Goal: Task Accomplishment & Management: Manage account settings

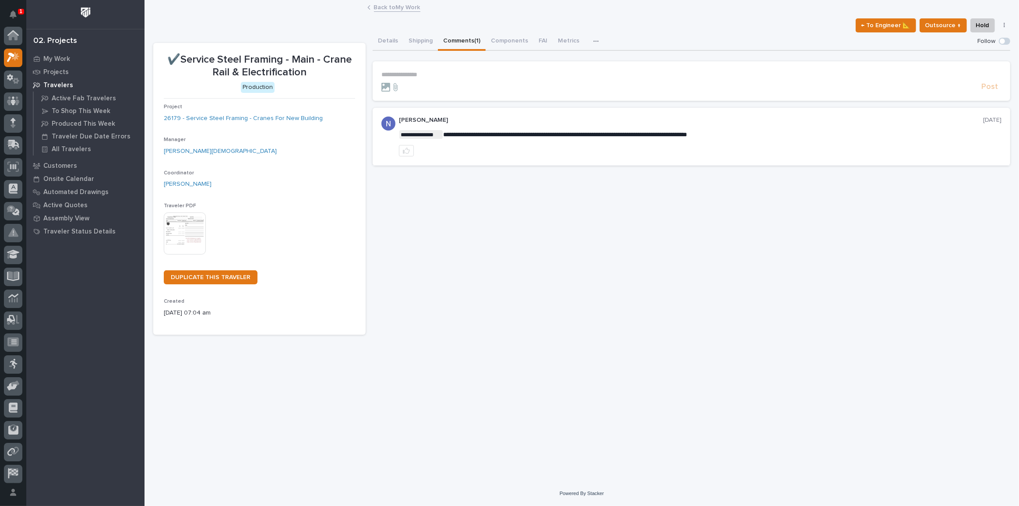
scroll to position [22, 0]
click at [398, 7] on link "Back to My Work" at bounding box center [397, 7] width 46 height 10
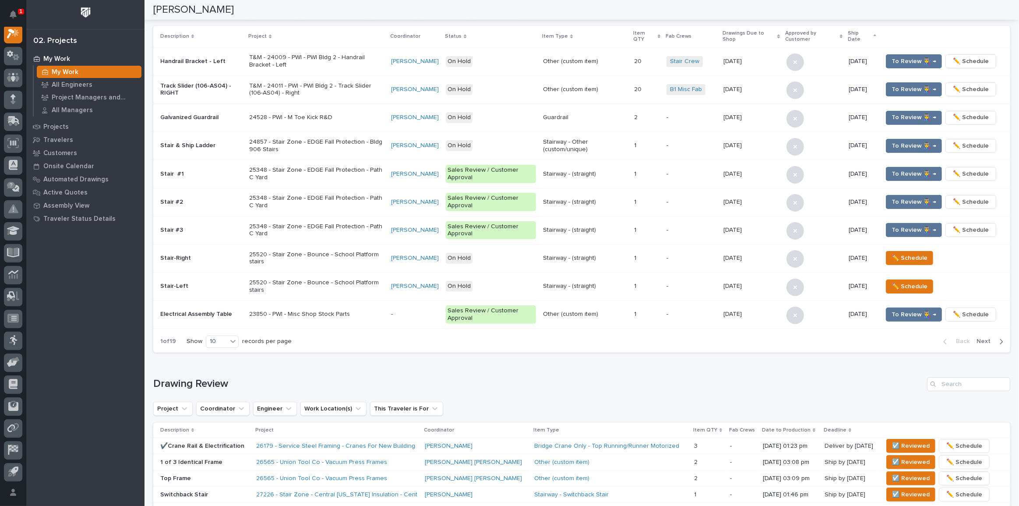
scroll to position [278, 0]
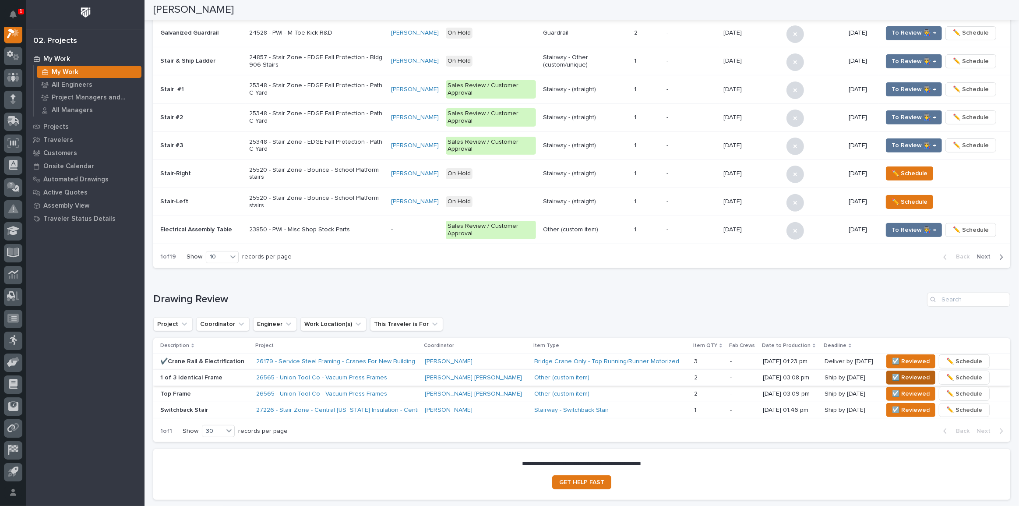
click at [898, 372] on span "☑️ Reviewed" at bounding box center [911, 377] width 38 height 11
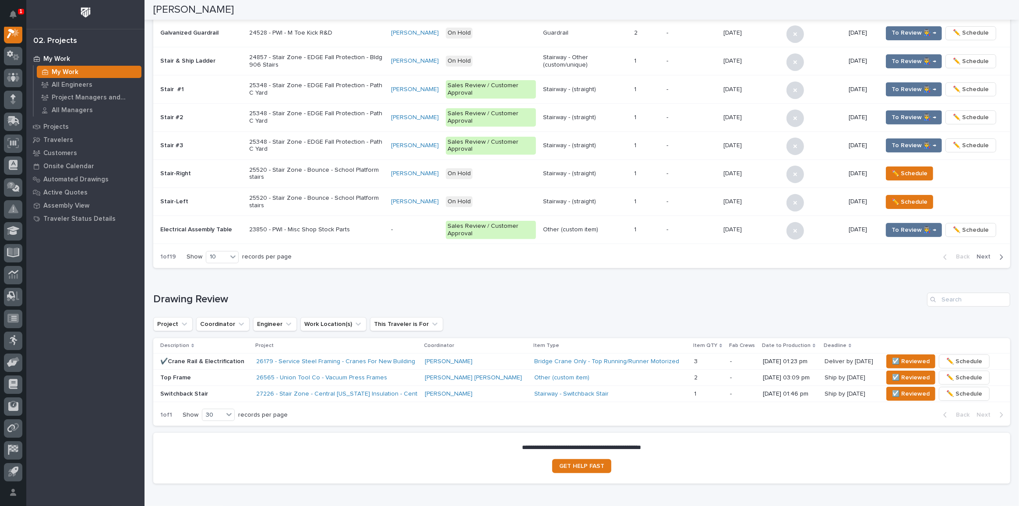
scroll to position [271, 0]
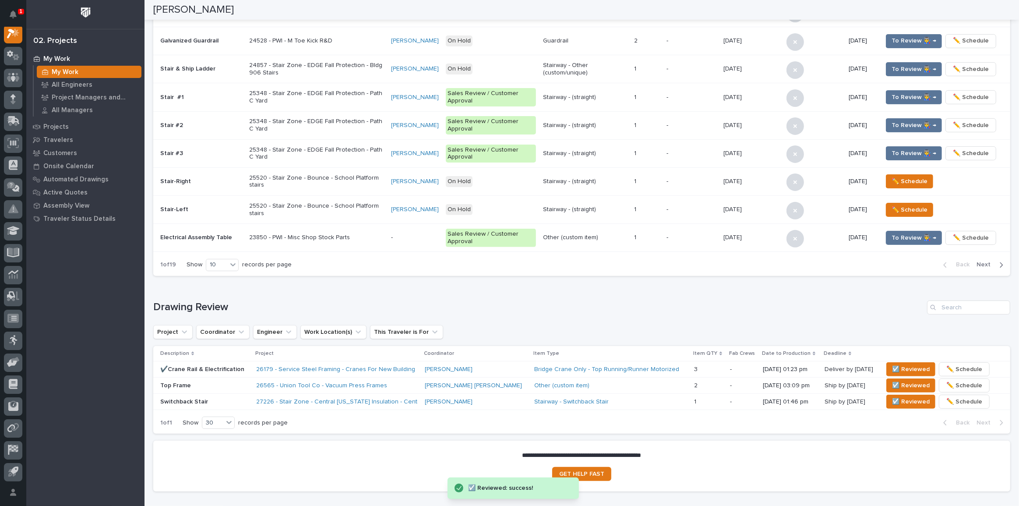
click at [897, 378] on button "☑️ Reviewed" at bounding box center [910, 385] width 49 height 14
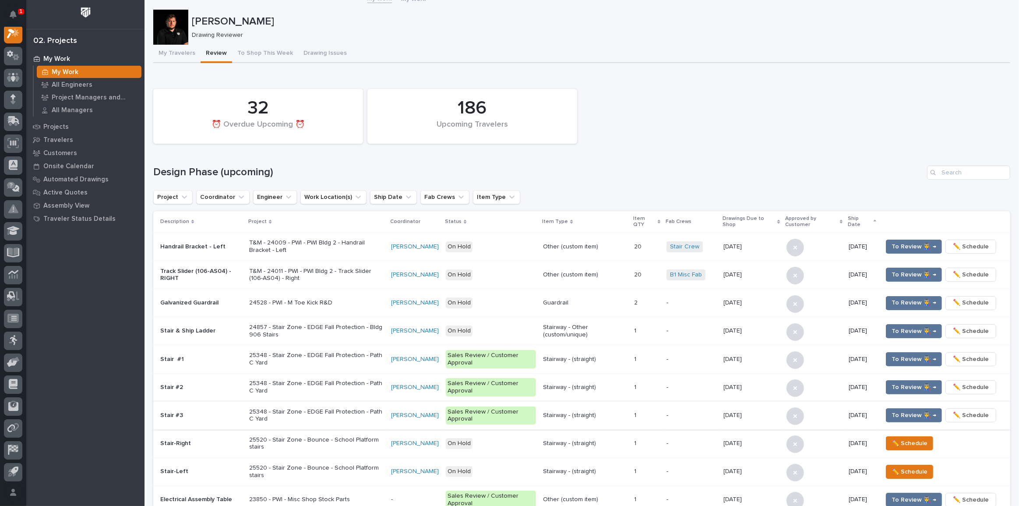
scroll to position [0, 0]
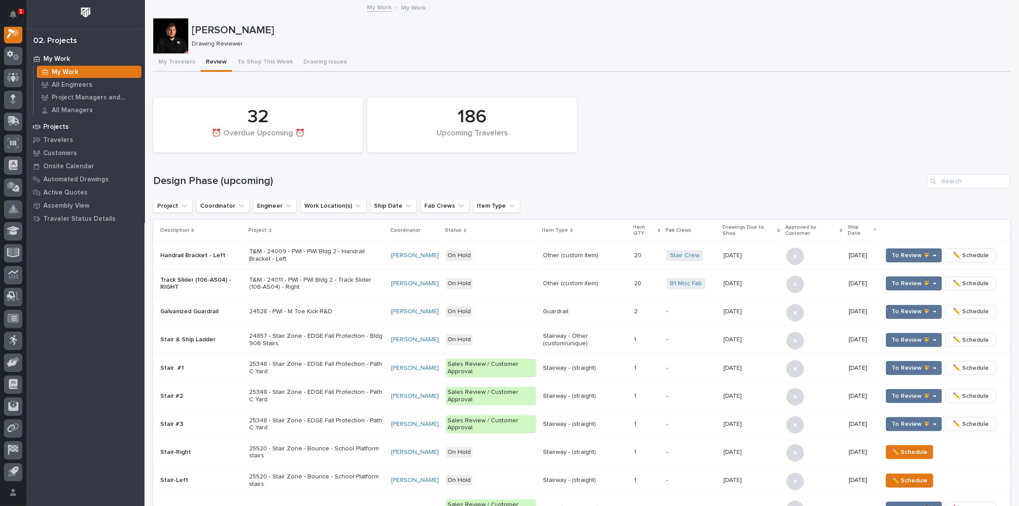
click at [66, 127] on p "Projects" at bounding box center [55, 127] width 25 height 8
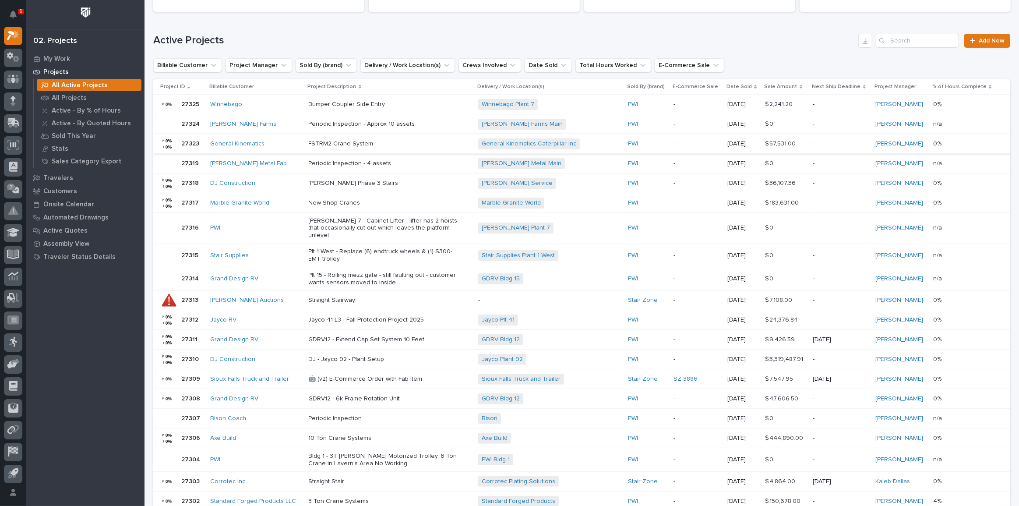
scroll to position [119, 0]
click at [888, 39] on input "Search" at bounding box center [917, 40] width 83 height 14
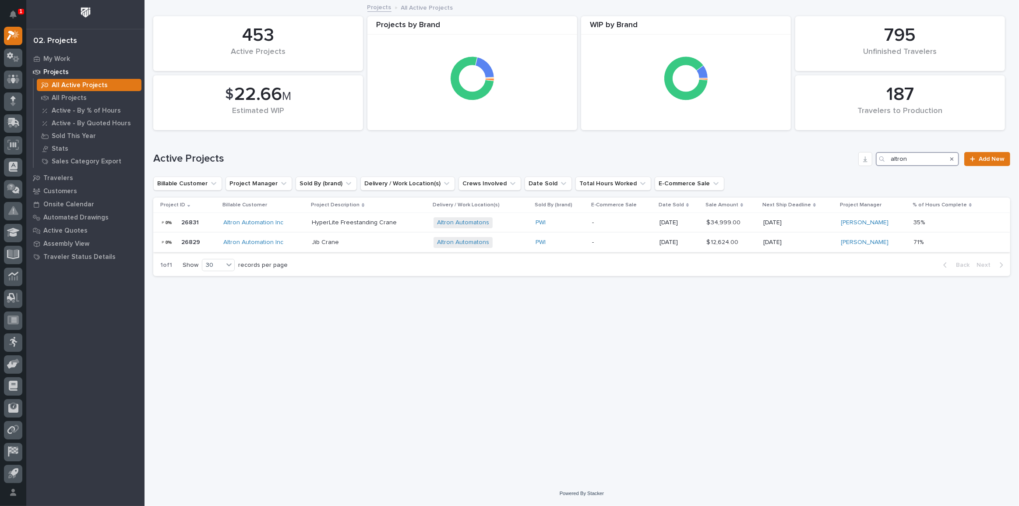
type input "altron"
click at [393, 243] on p "Jib Crane" at bounding box center [369, 242] width 115 height 7
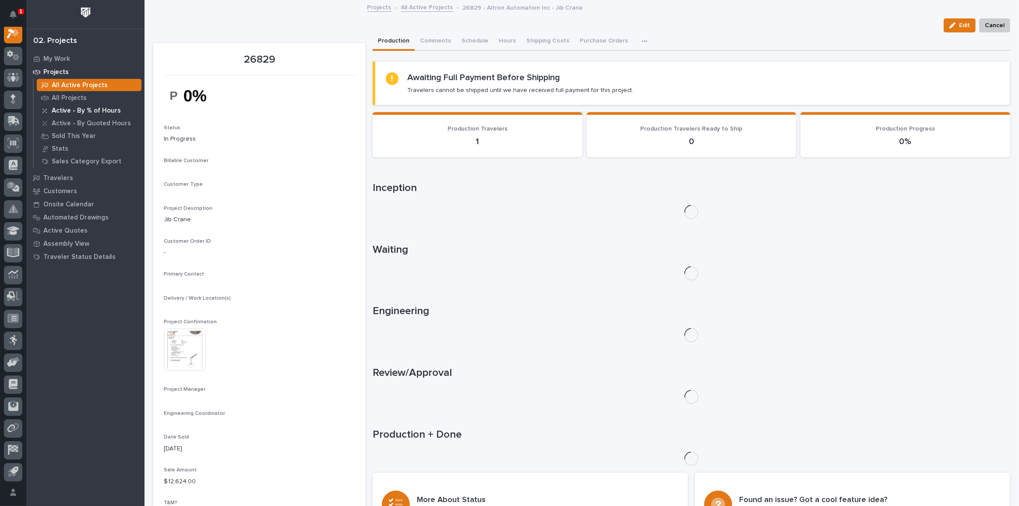
scroll to position [22, 0]
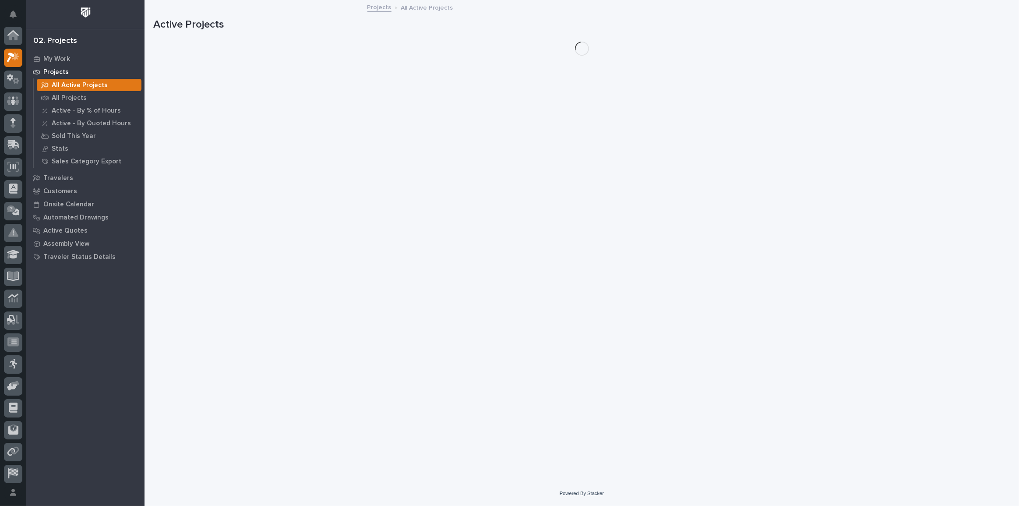
scroll to position [24, 0]
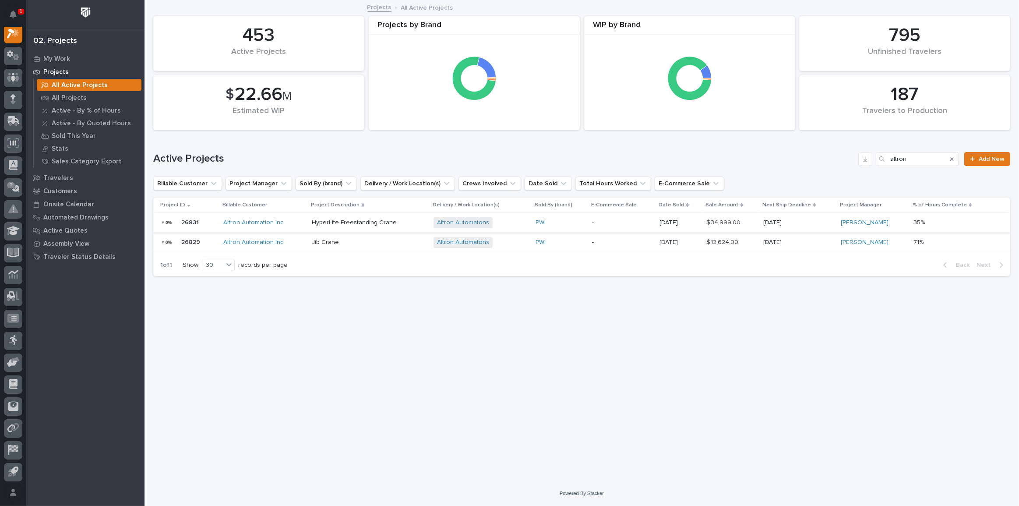
drag, startPoint x: 547, startPoint y: 237, endPoint x: 516, endPoint y: 226, distance: 33.1
drag, startPoint x: 516, startPoint y: 226, endPoint x: 491, endPoint y: 294, distance: 72.5
click at [491, 294] on div "Loading... Saving… Loading... Saving… 187 Travelers to Production 453 Active Pr…" at bounding box center [582, 230] width 866 height 458
click at [616, 242] on p "-" at bounding box center [622, 242] width 60 height 7
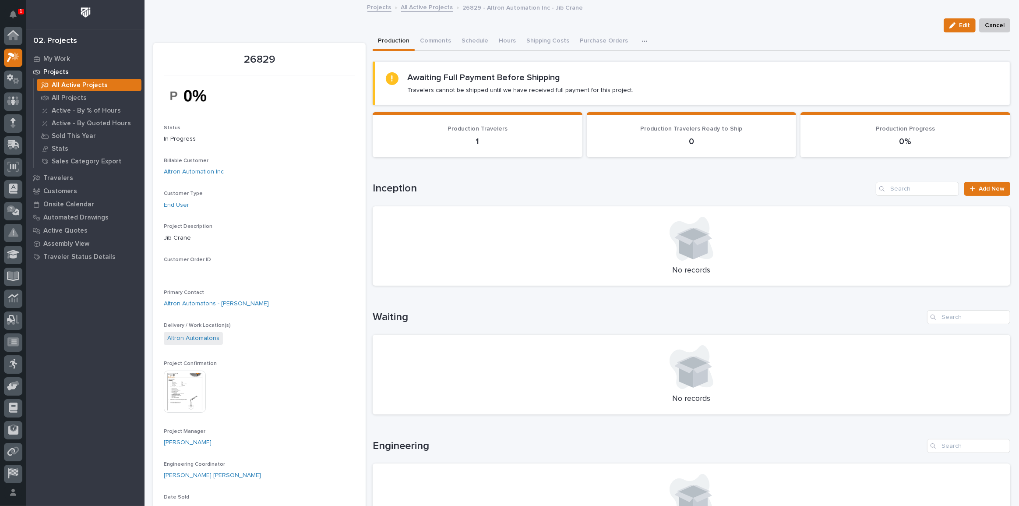
scroll to position [22, 0]
click at [373, 9] on link "Projects" at bounding box center [379, 7] width 24 height 10
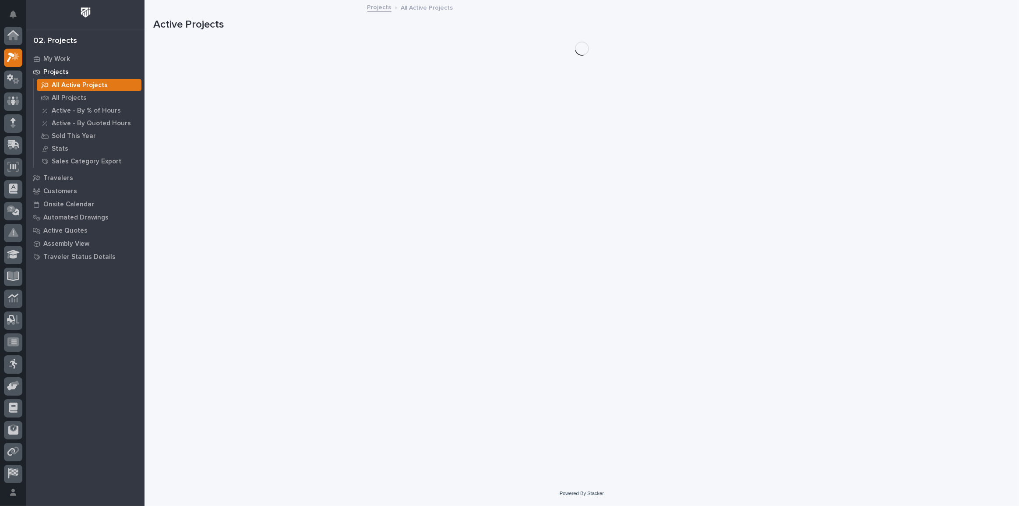
scroll to position [22, 0]
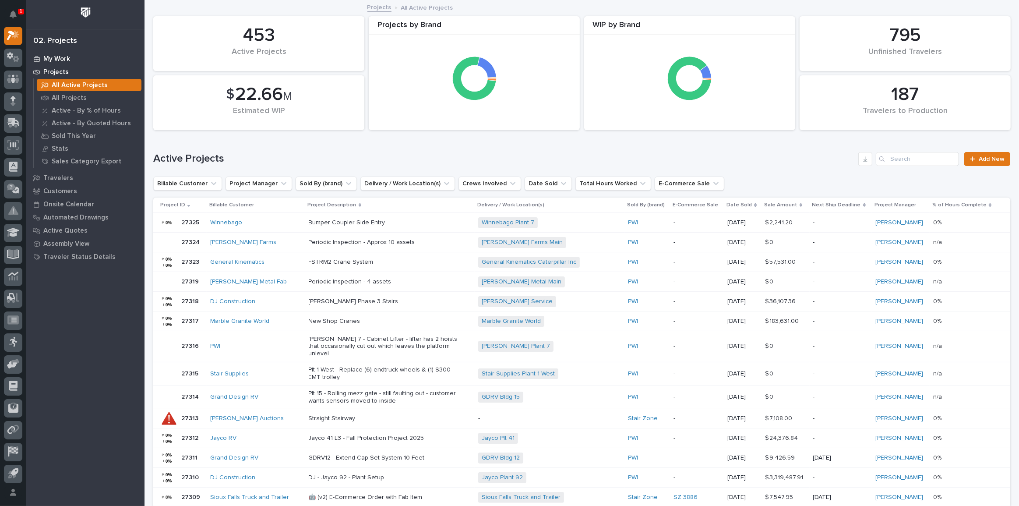
click at [46, 59] on p "My Work" at bounding box center [56, 59] width 27 height 8
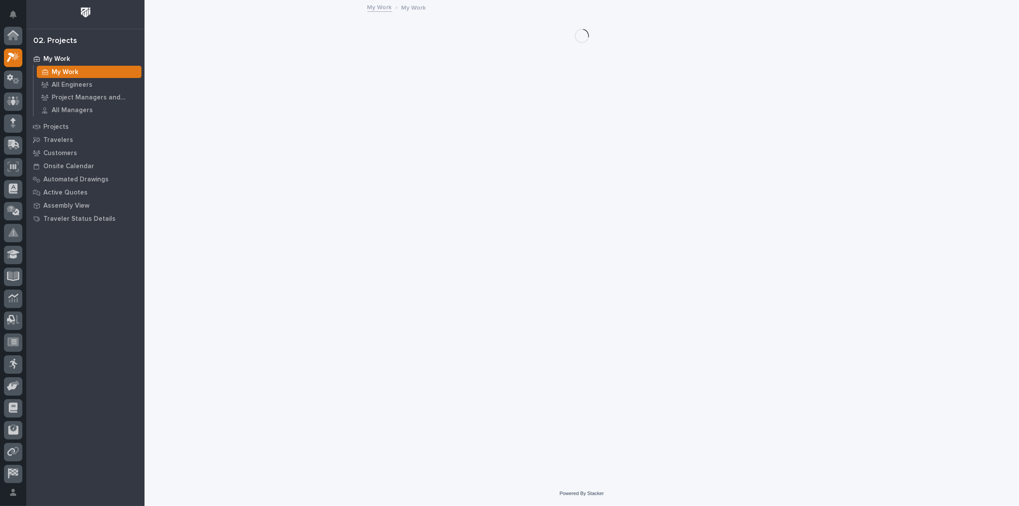
scroll to position [22, 0]
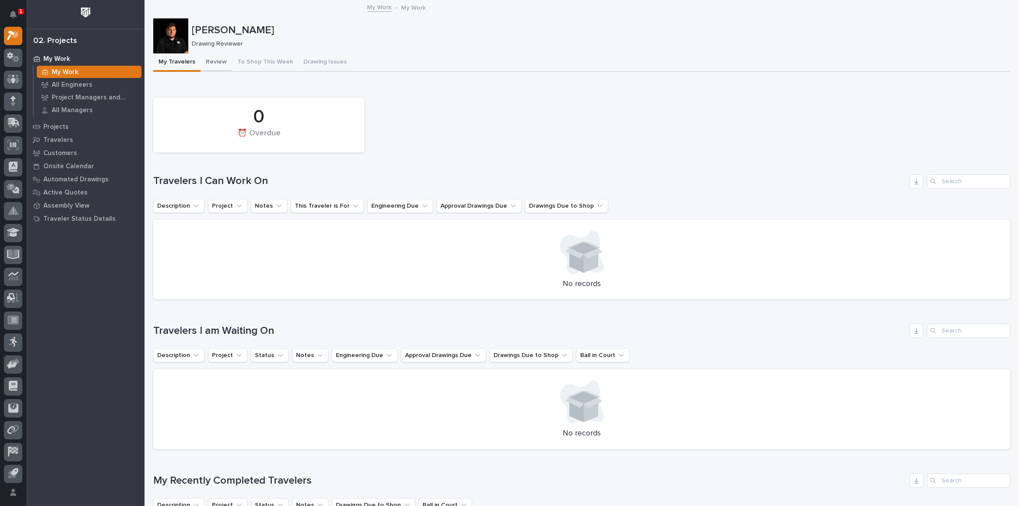
click at [222, 68] on button "Review" at bounding box center [217, 62] width 32 height 18
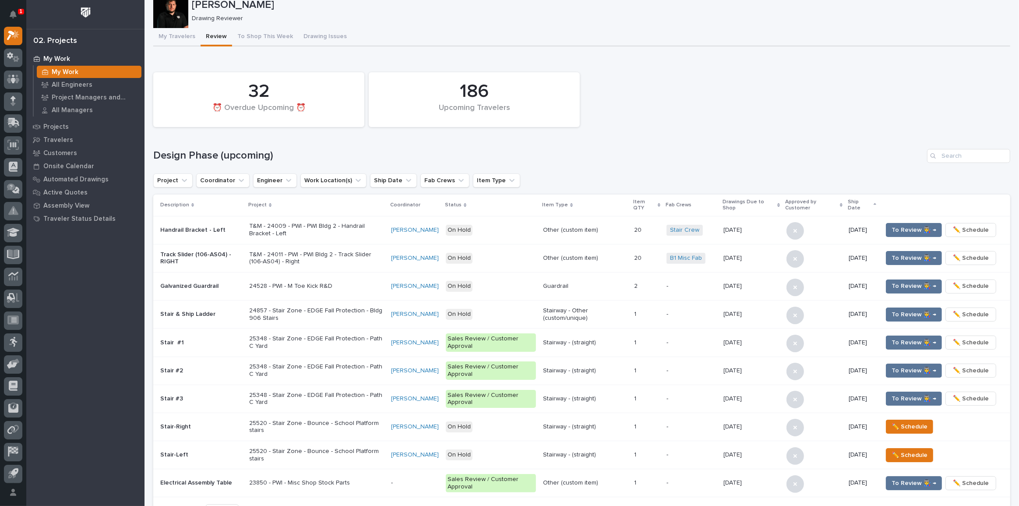
scroll to position [39, 0]
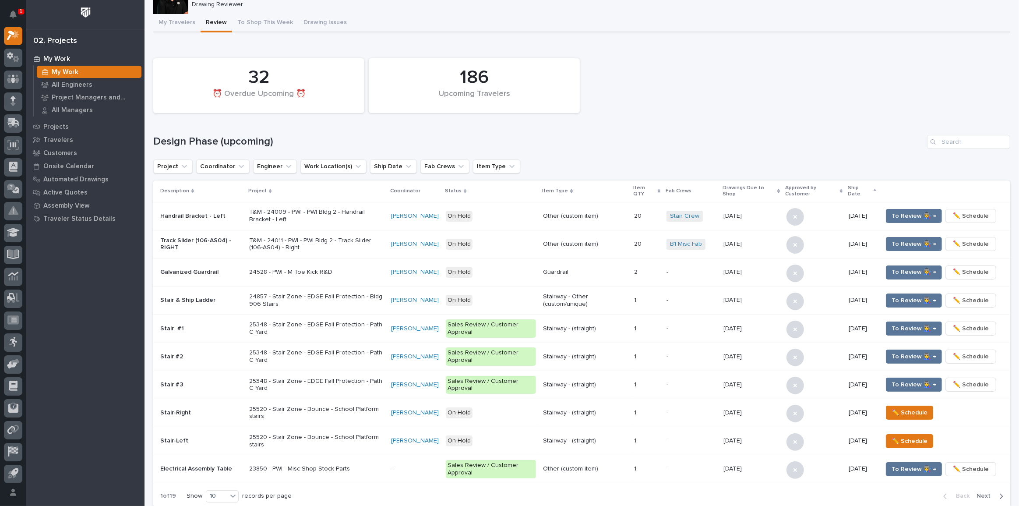
click at [306, 19] on div "**********" at bounding box center [581, 337] width 857 height 752
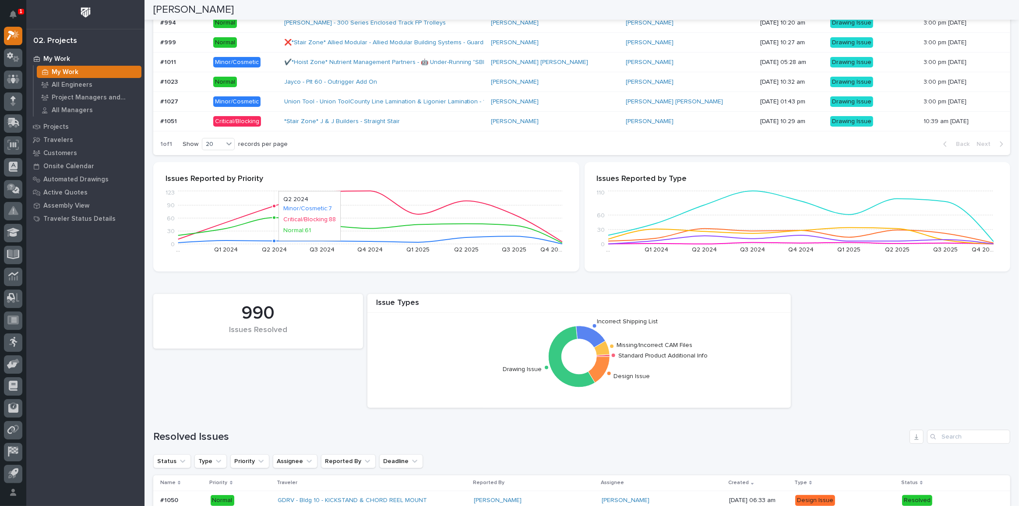
scroll to position [278, 0]
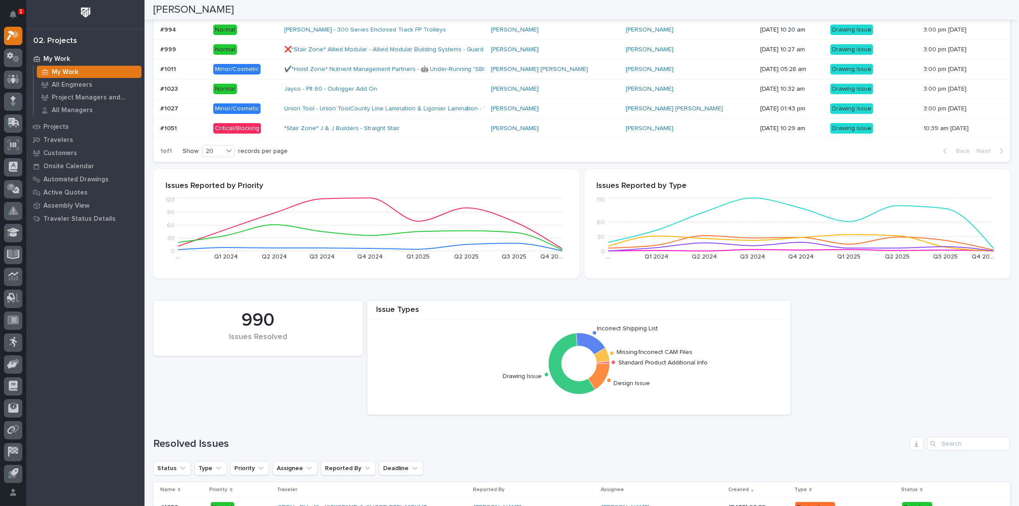
click at [411, 125] on div "*Stair Zone* J & J Builders - Straight Stair" at bounding box center [360, 128] width 153 height 7
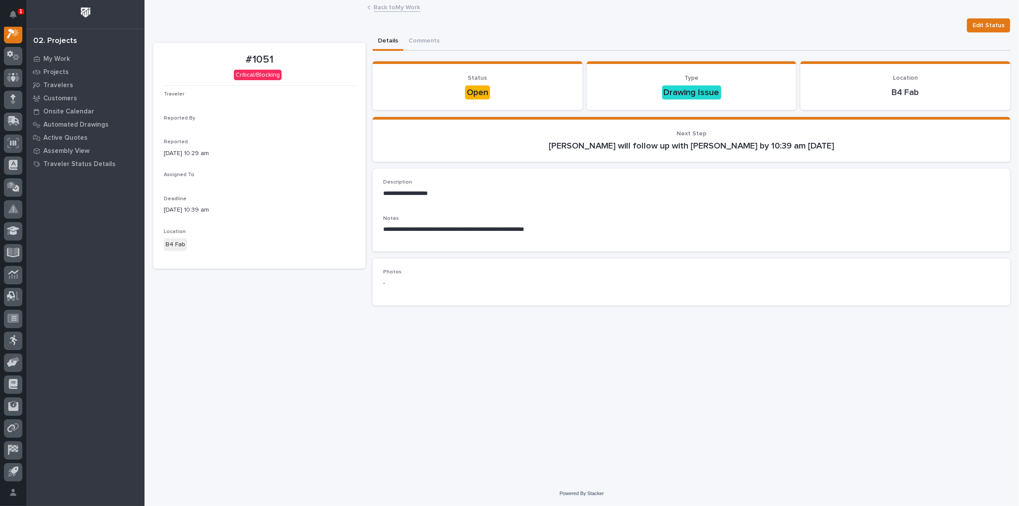
scroll to position [22, 0]
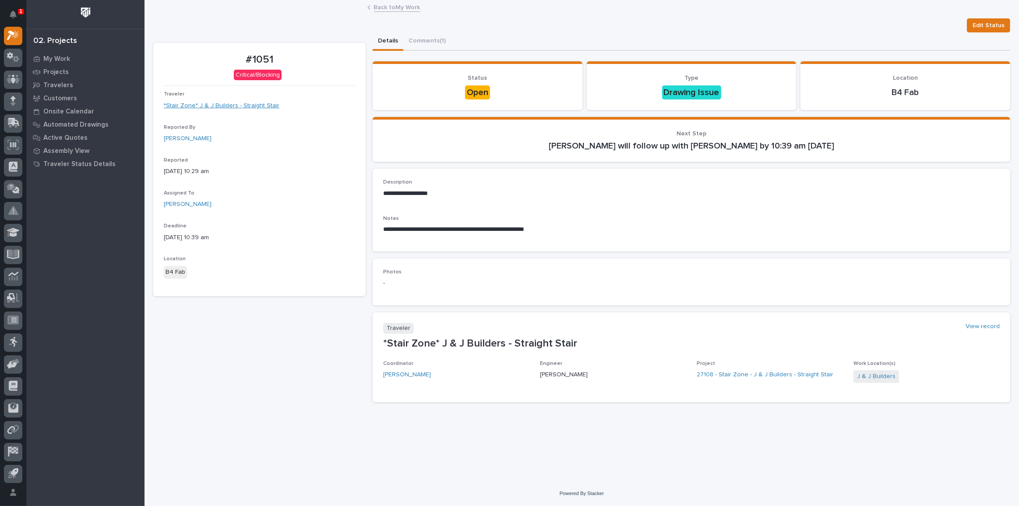
click at [215, 102] on link "*Stair Zone* J & J Builders - Straight Stair" at bounding box center [222, 105] width 116 height 9
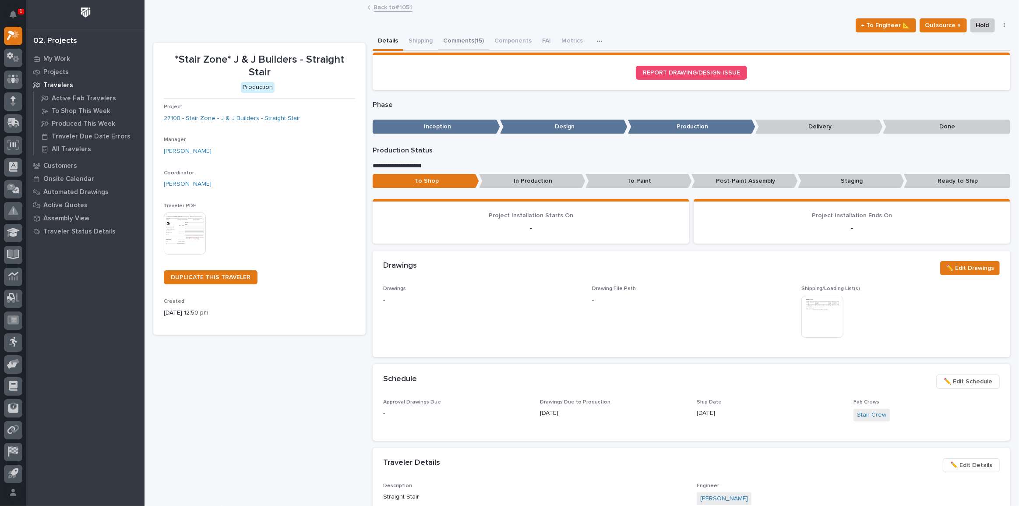
click at [459, 39] on button "Comments (15)" at bounding box center [463, 41] width 51 height 18
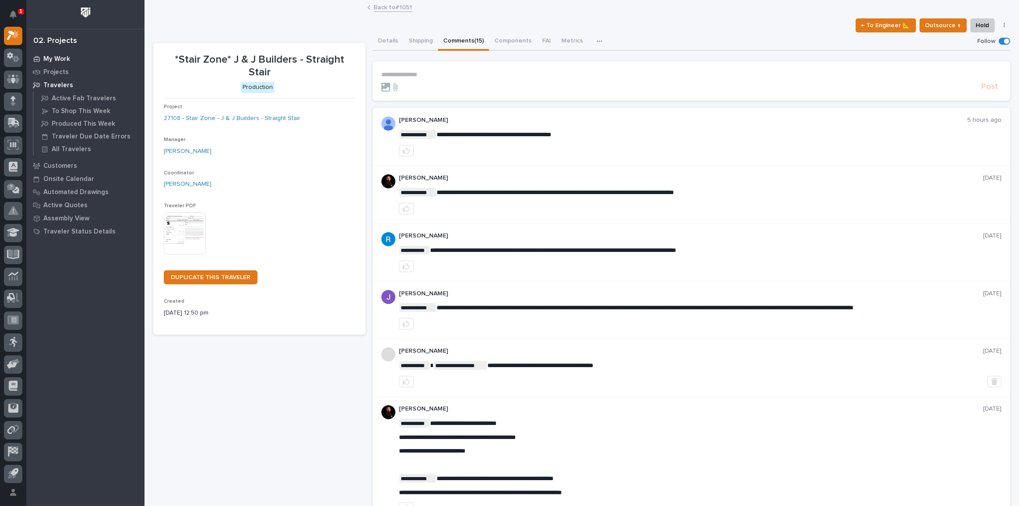
click at [62, 53] on div "My Work" at bounding box center [85, 59] width 114 height 12
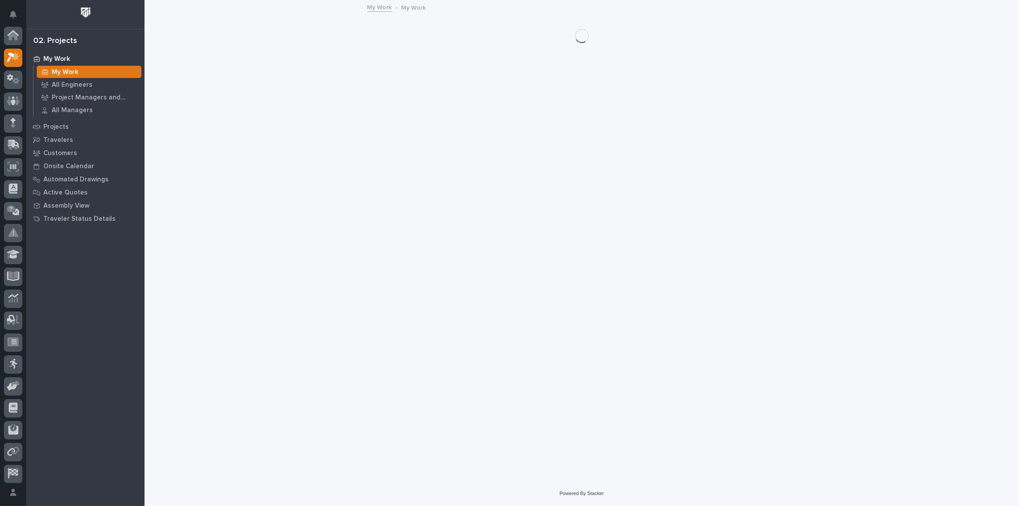
scroll to position [22, 0]
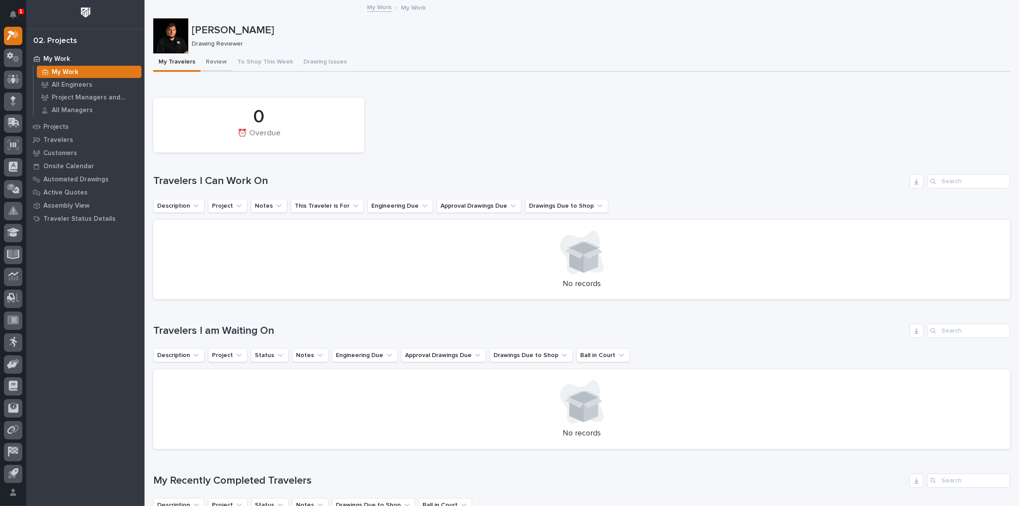
click at [227, 57] on button "Review" at bounding box center [217, 62] width 32 height 18
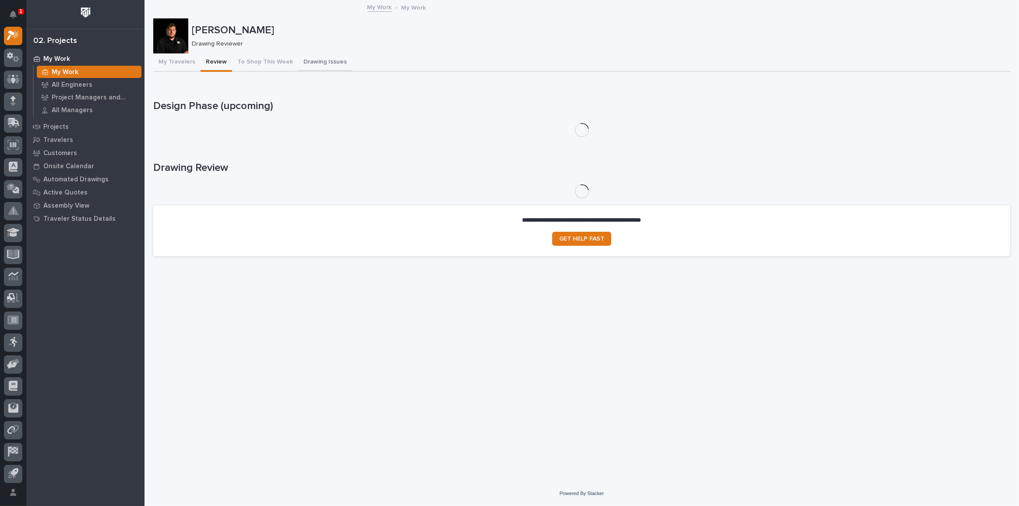
click at [302, 58] on button "Drawing Issues" at bounding box center [325, 62] width 54 height 18
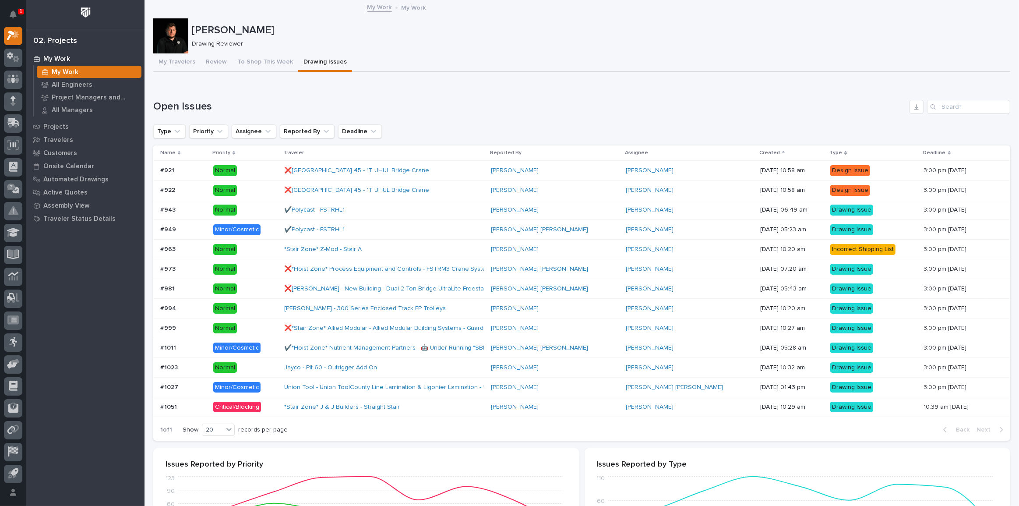
click at [277, 412] on div "Critical/Blocking" at bounding box center [244, 407] width 63 height 18
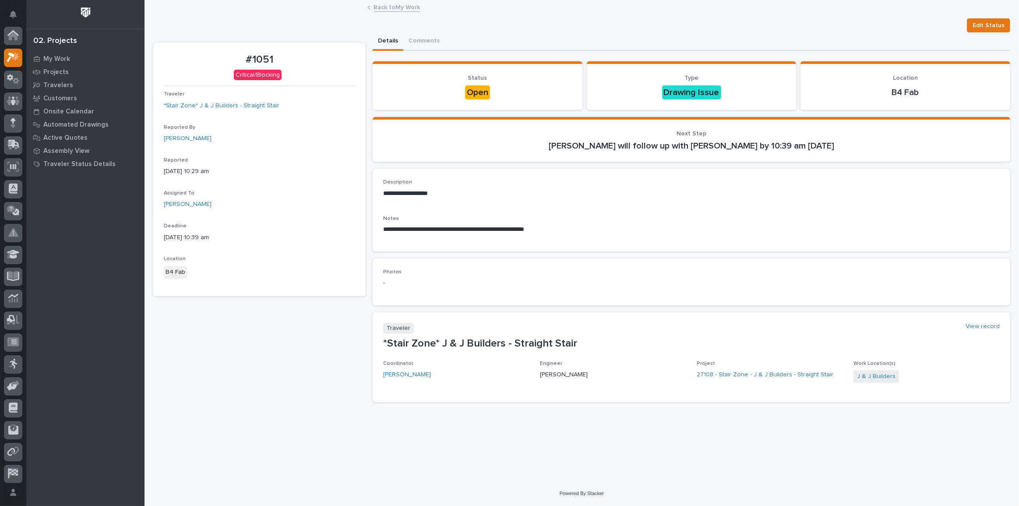
scroll to position [22, 0]
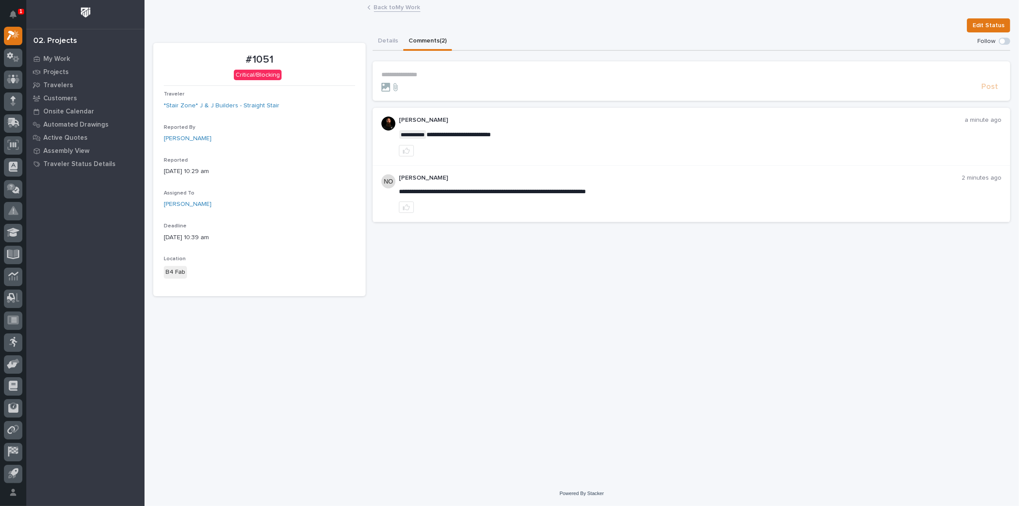
click at [416, 40] on button "Comments (2)" at bounding box center [427, 41] width 49 height 18
click at [395, 7] on link "Back to My Work" at bounding box center [397, 7] width 46 height 10
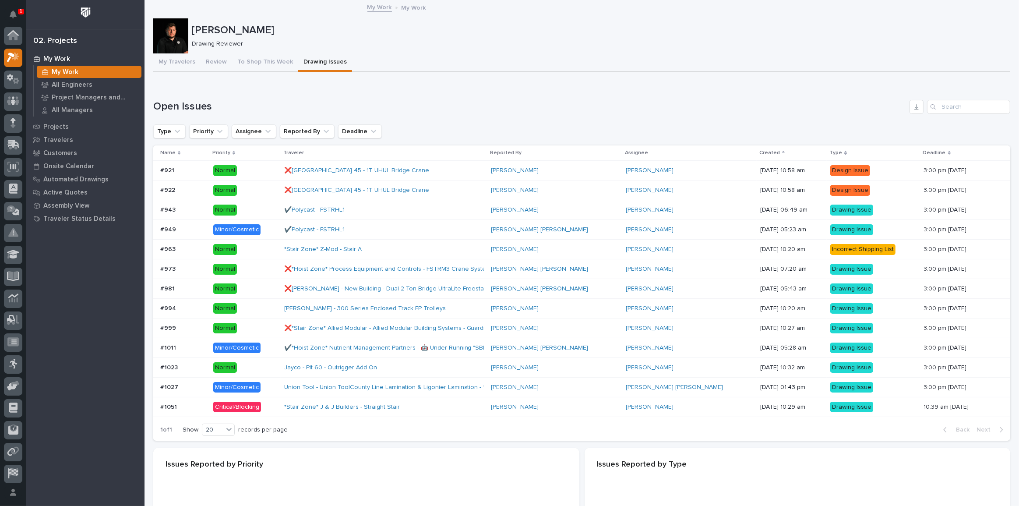
scroll to position [24, 0]
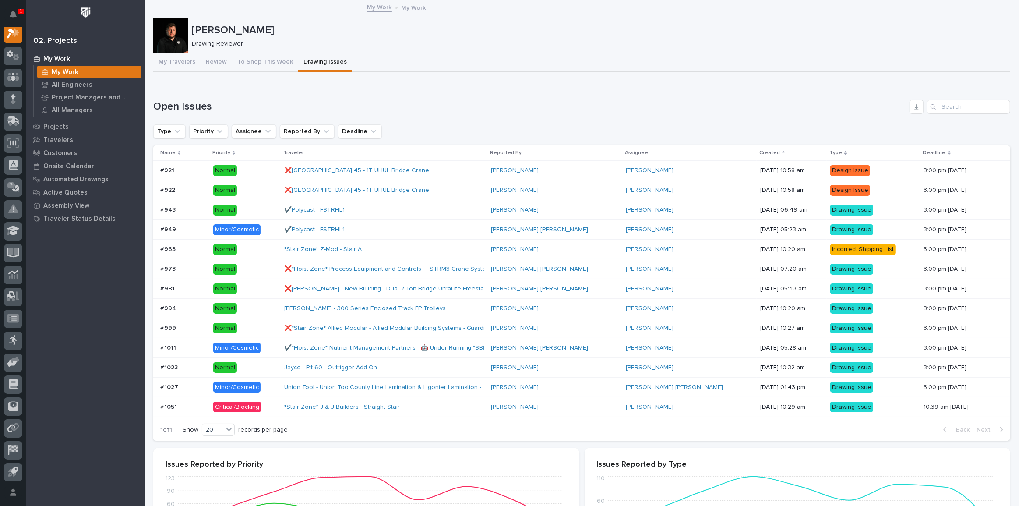
click at [609, 93] on div "Loading... Saving… Open Issues Type Priority Assignee Reported By Deadline Name…" at bounding box center [581, 264] width 857 height 365
click at [16, 9] on button "Notifications" at bounding box center [13, 14] width 18 height 18
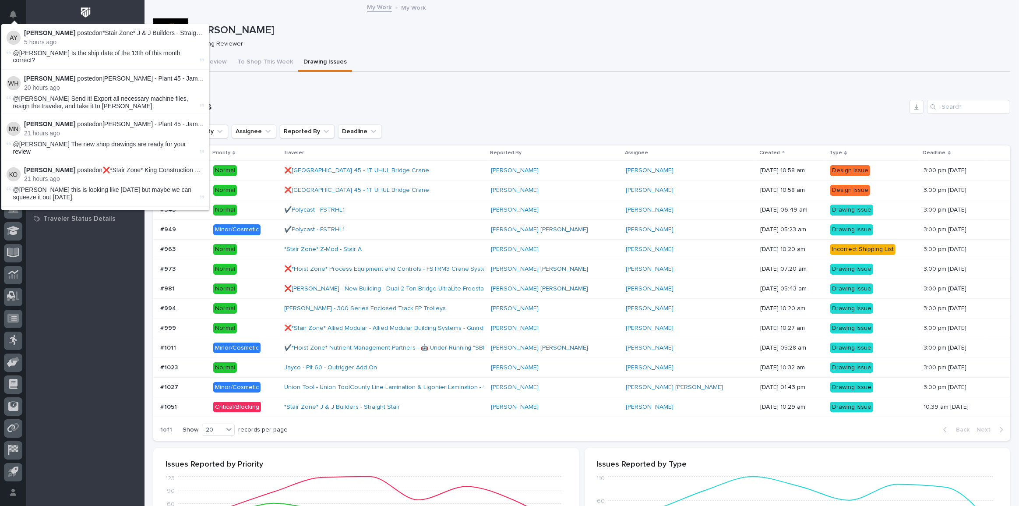
scroll to position [22, 0]
click at [405, 92] on div "Loading... Saving… Open Issues Type Priority Assignee Reported By Deadline Name…" at bounding box center [581, 264] width 857 height 365
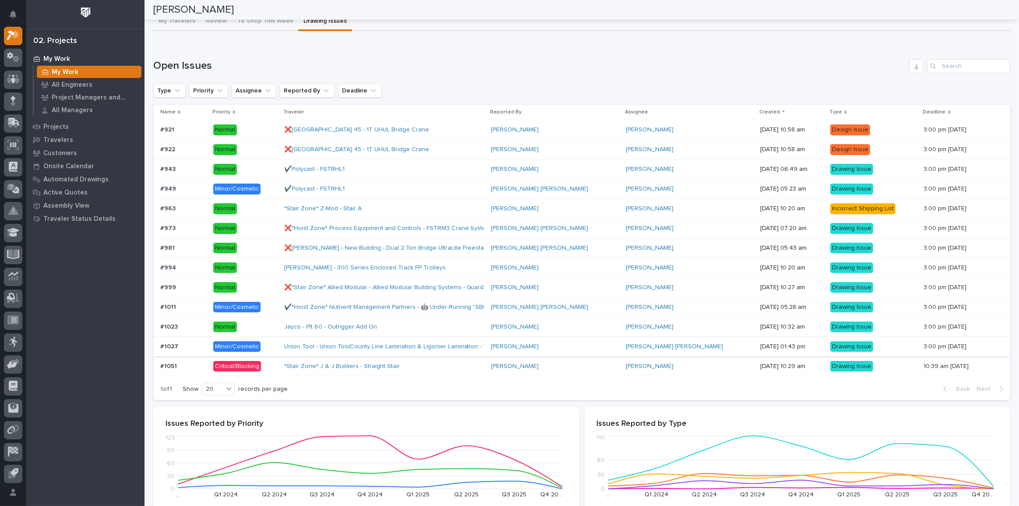
scroll to position [0, 0]
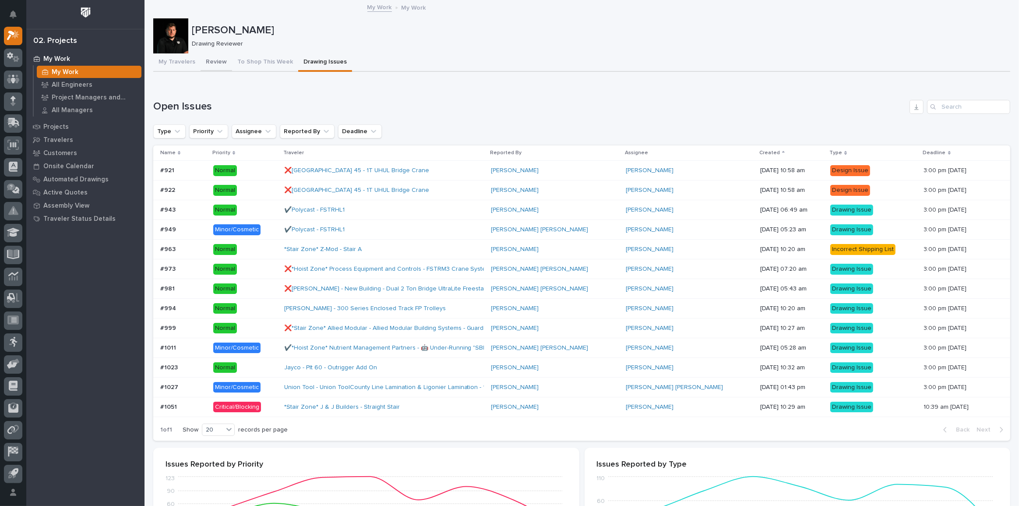
click at [218, 65] on button "Review" at bounding box center [217, 62] width 32 height 18
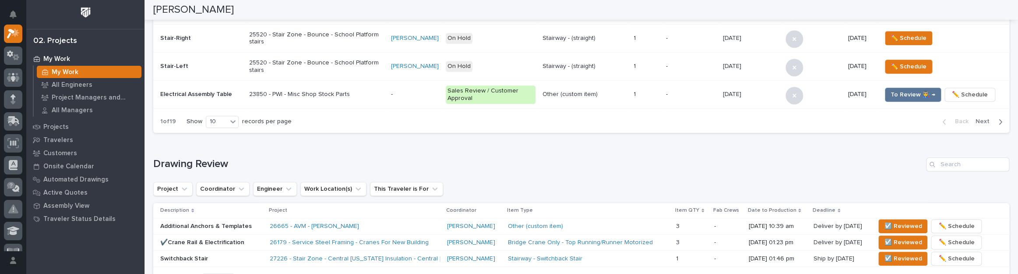
scroll to position [563, 0]
